Goal: Book appointment/travel/reservation

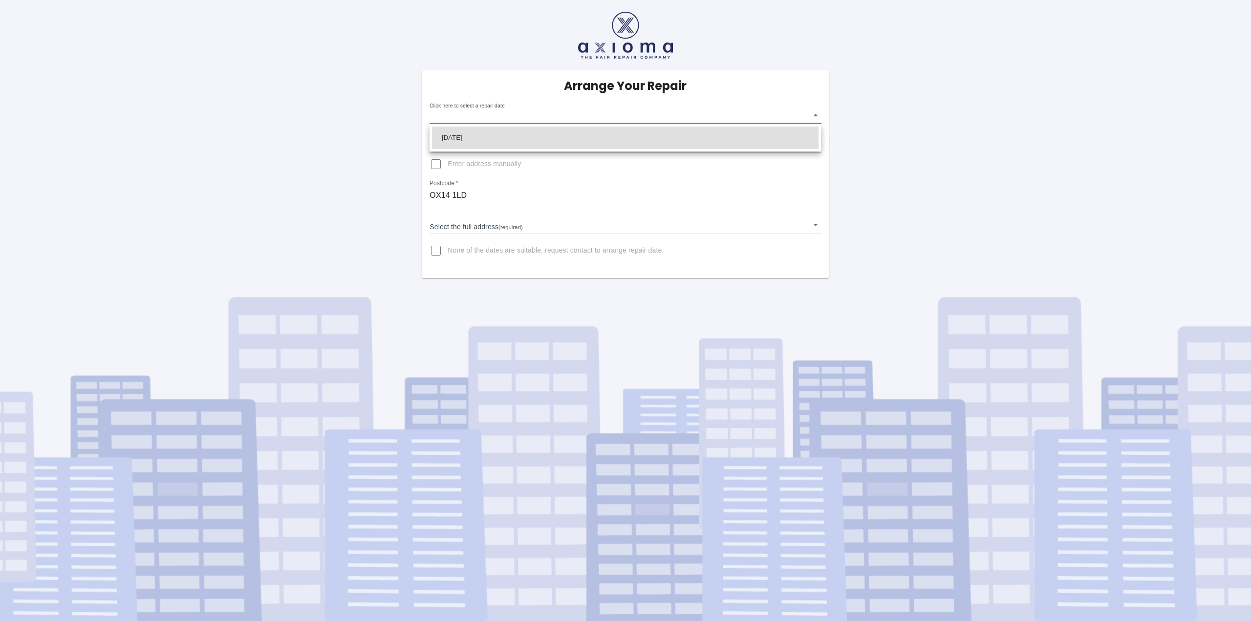
click at [539, 109] on body "Arrange Your Repair Click here to select a repair date ​ Phone Number   * 01235…" at bounding box center [625, 310] width 1251 height 621
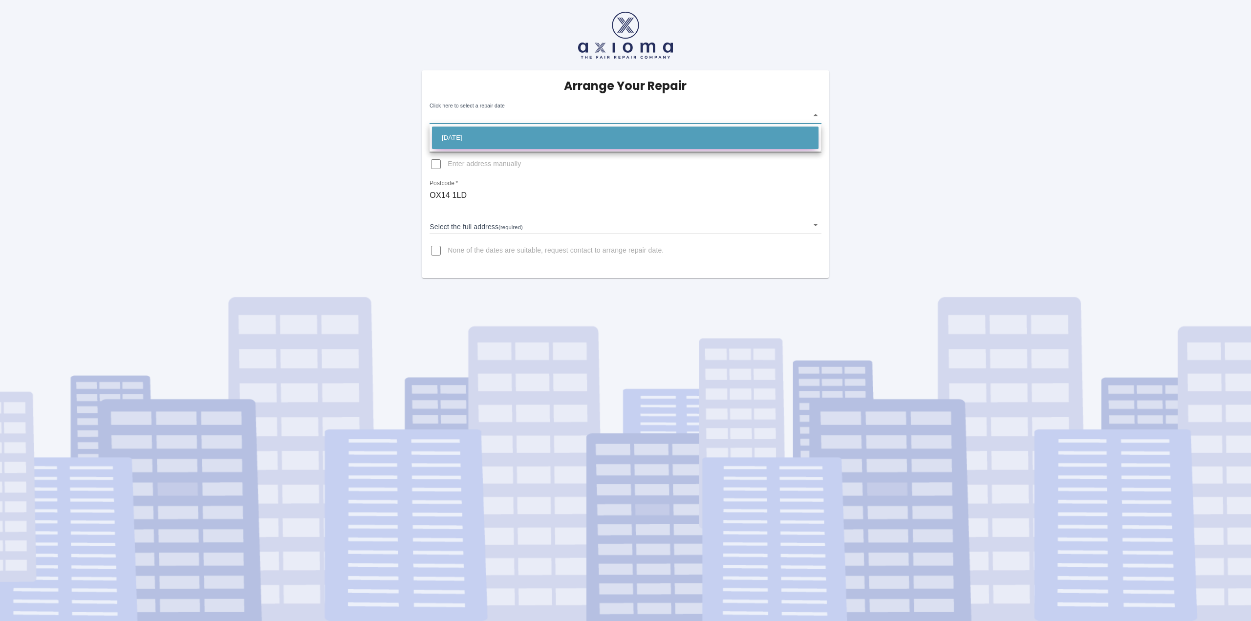
click at [475, 137] on li "[DATE]" at bounding box center [625, 138] width 387 height 22
type input "[DATE]T00:00:00.000Z"
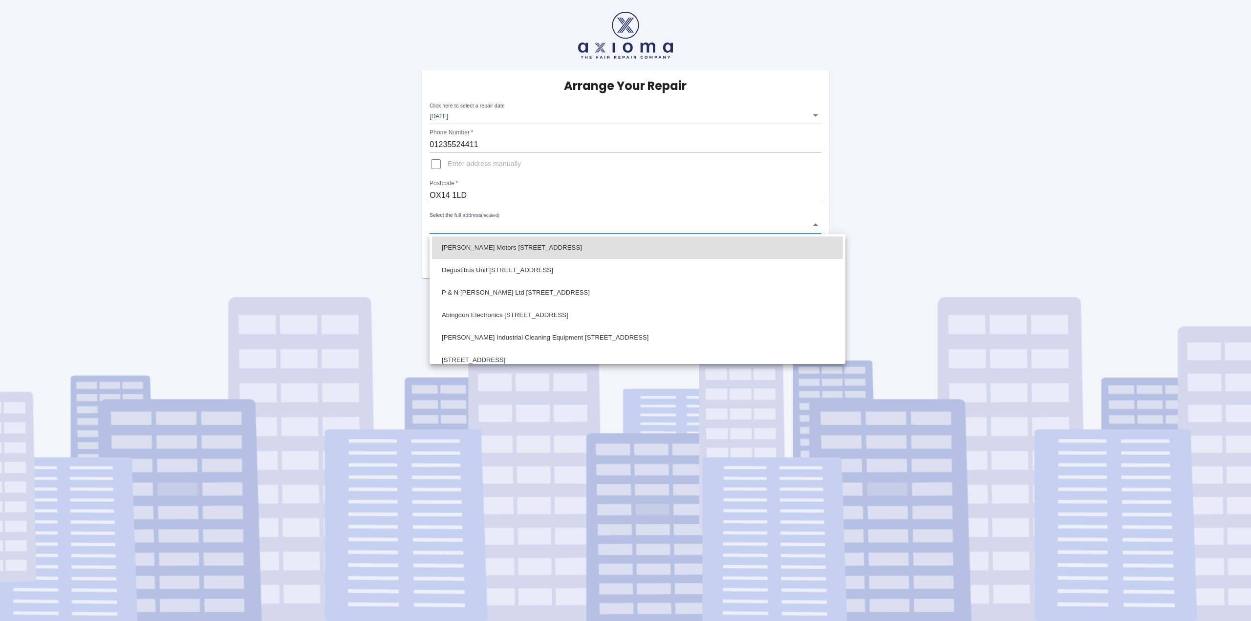
click at [477, 225] on body "Arrange Your Repair Click here to select a repair date [DATE] [DATE]T00:00:00.0…" at bounding box center [625, 310] width 1251 height 621
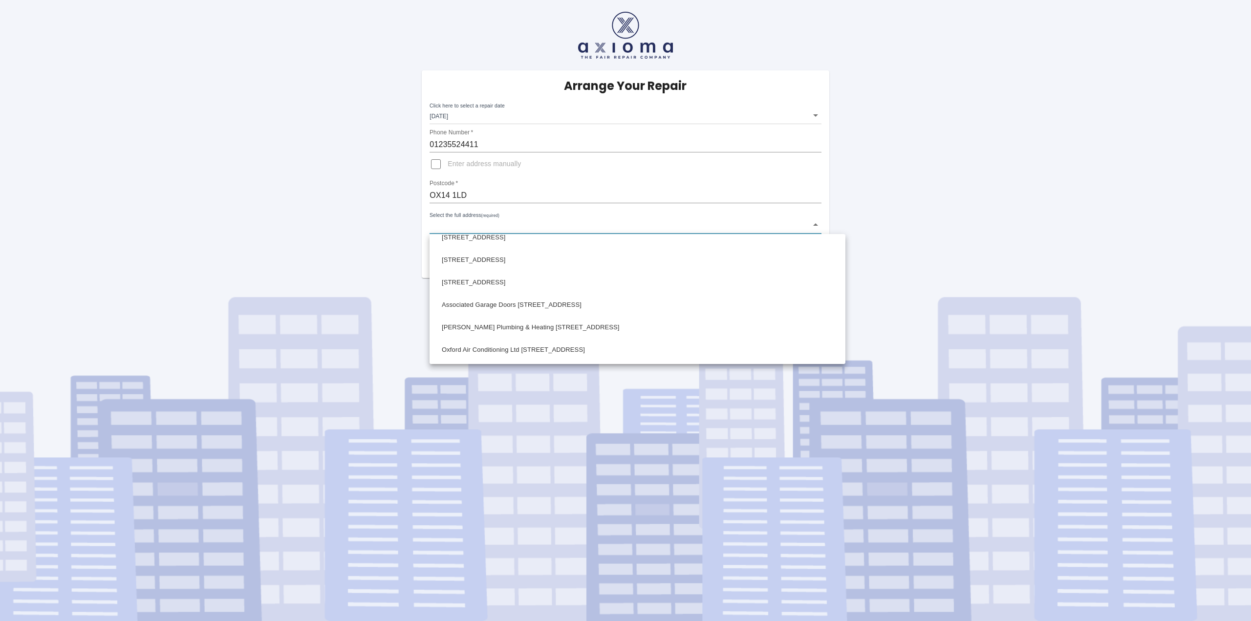
scroll to position [586, 0]
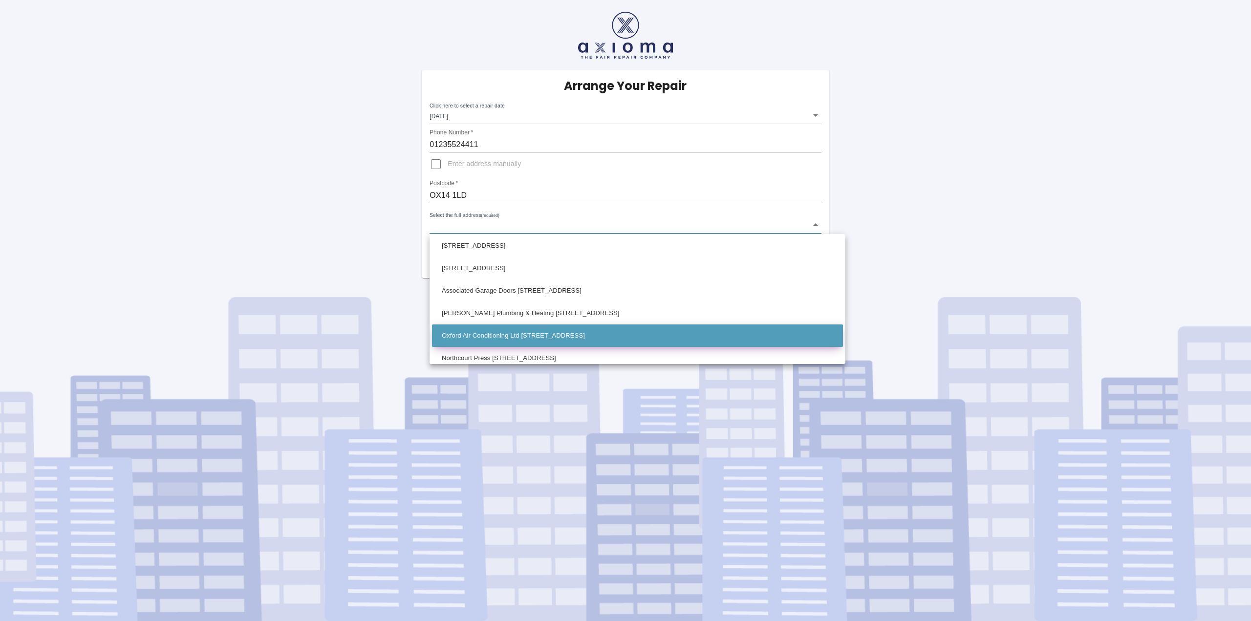
click at [470, 333] on li "Oxford Air Conditioning Ltd [STREET_ADDRESS]" at bounding box center [637, 335] width 411 height 22
type input "Oxford Air Conditioning Ltd [STREET_ADDRESS]"
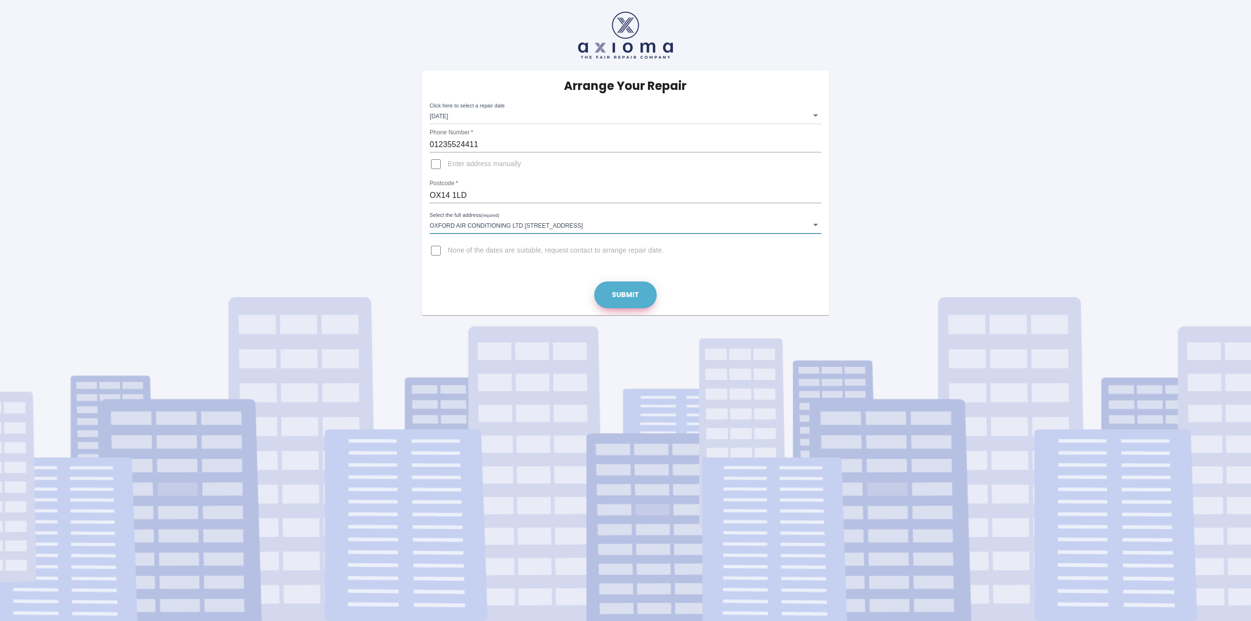
click at [637, 299] on button "Submit" at bounding box center [625, 294] width 63 height 27
